Goal: Task Accomplishment & Management: Manage account settings

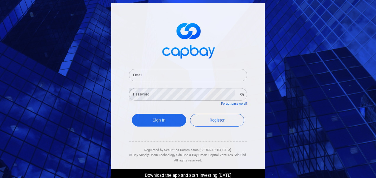
click at [166, 76] on input "Email" at bounding box center [188, 75] width 118 height 12
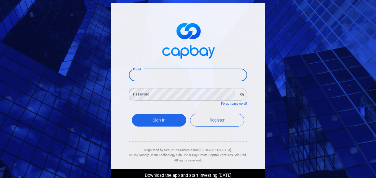
type input "[EMAIL_ADDRESS][DOMAIN_NAME]"
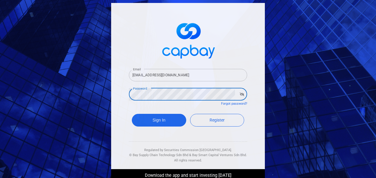
click at [132, 114] on button "Sign In" at bounding box center [159, 120] width 54 height 13
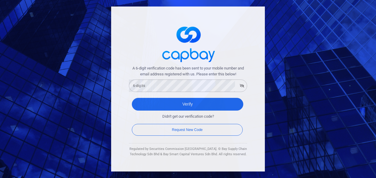
click at [165, 93] on form "A 6-digit verification code has been sent to your mobile number and email addre…" at bounding box center [188, 101] width 118 height 72
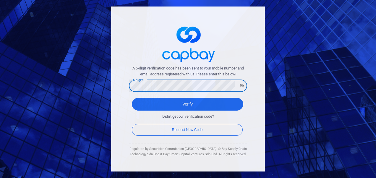
click at [132, 98] on button "Verify" at bounding box center [187, 104] width 111 height 13
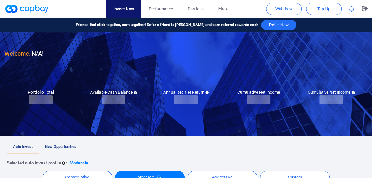
checkbox input "true"
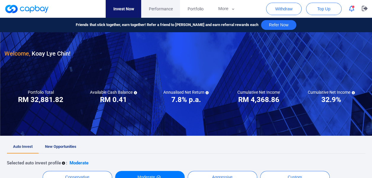
click at [157, 4] on link "Performance" at bounding box center [160, 9] width 39 height 18
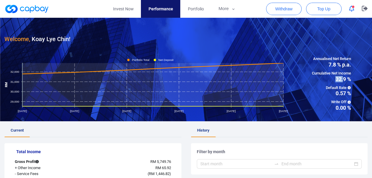
drag, startPoint x: 334, startPoint y: 80, endPoint x: 344, endPoint y: 80, distance: 10.4
click at [344, 80] on span "32.9 %" at bounding box center [330, 79] width 39 height 5
click at [201, 12] on link "Portfolio" at bounding box center [195, 9] width 31 height 18
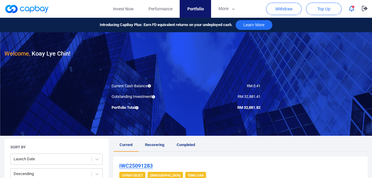
click at [354, 12] on button "button" at bounding box center [351, 8] width 11 height 9
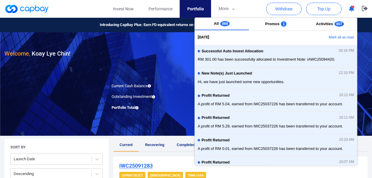
click at [80, 144] on div "Sort By Launch Date Descending" at bounding box center [56, 160] width 104 height 42
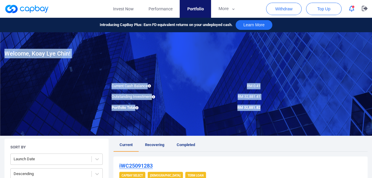
drag, startPoint x: 237, startPoint y: 109, endPoint x: 273, endPoint y: 112, distance: 35.9
click at [273, 112] on div at bounding box center [186, 84] width 372 height 104
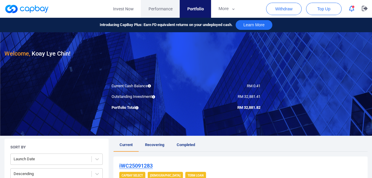
click at [164, 12] on link "Performance" at bounding box center [160, 9] width 39 height 18
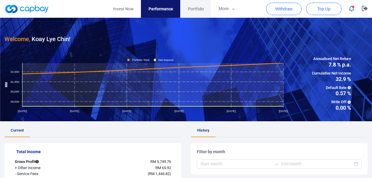
click at [196, 8] on span "Portfolio" at bounding box center [195, 9] width 16 height 7
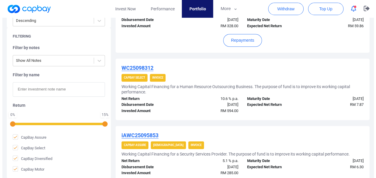
scroll to position [118, 0]
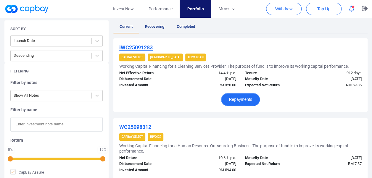
click at [254, 97] on button "Repayments" at bounding box center [240, 99] width 39 height 13
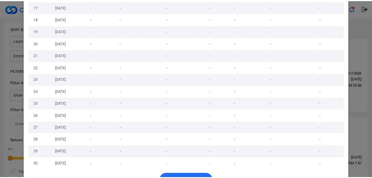
scroll to position [256, 0]
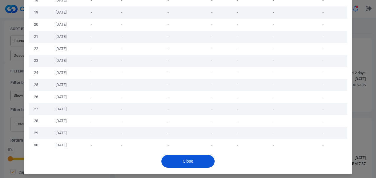
click at [193, 161] on button "Close" at bounding box center [187, 161] width 53 height 13
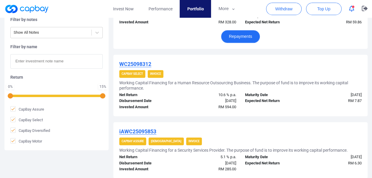
scroll to position [207, 0]
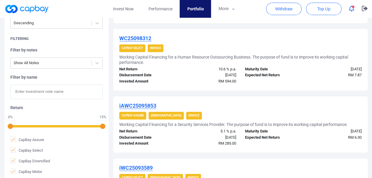
click at [242, 99] on div "iAWC25095853 CapBay Assure Shariah Invoice Working Capital Financing for a Secu…" at bounding box center [240, 124] width 254 height 56
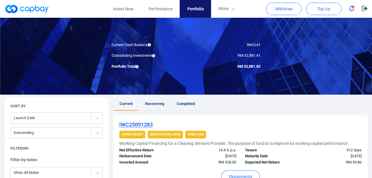
scroll to position [0, 0]
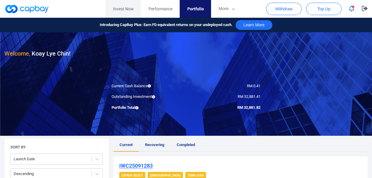
click at [127, 11] on link "Invest Now" at bounding box center [122, 9] width 35 height 18
